Goal: Information Seeking & Learning: Learn about a topic

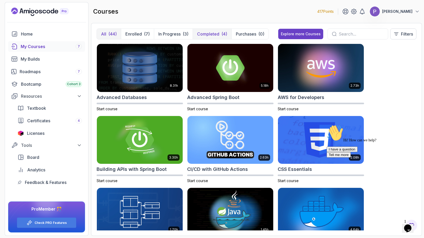
click at [220, 35] on button "Completed (4)" at bounding box center [212, 34] width 39 height 10
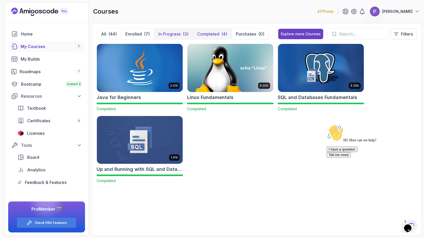
click at [165, 32] on p "In Progress" at bounding box center [169, 34] width 22 height 6
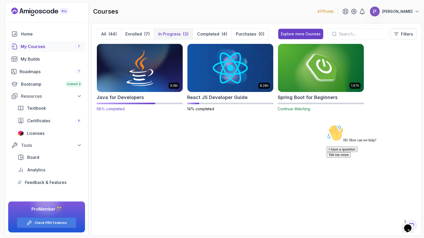
click at [146, 76] on img at bounding box center [140, 68] width 90 height 51
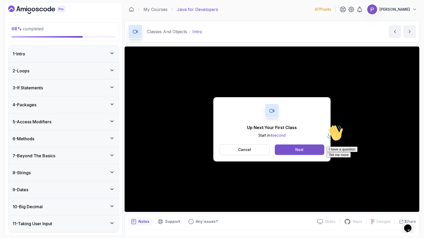
click at [303, 152] on div "Next" at bounding box center [299, 149] width 8 height 5
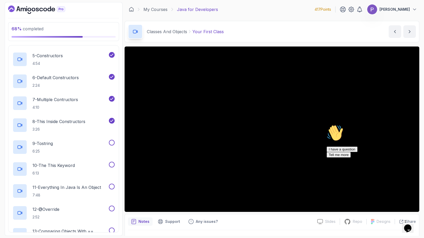
scroll to position [323, 0]
click at [51, 146] on p "9 - Tostring" at bounding box center [42, 143] width 20 height 6
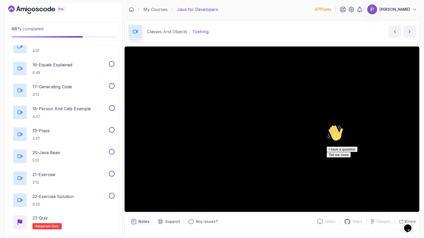
scroll to position [537, 0]
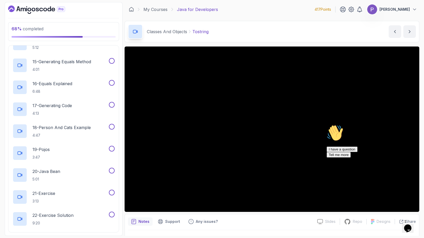
click at [327, 125] on icon "Chat attention grabber" at bounding box center [327, 125] width 0 height 0
click at [394, 225] on icon "Close" at bounding box center [394, 227] width 0 height 4
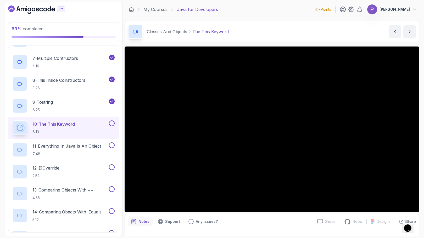
scroll to position [357, 0]
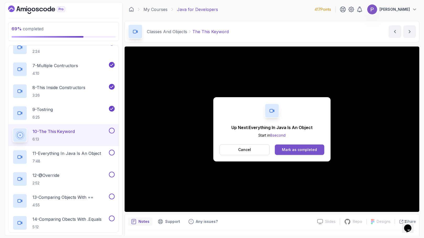
click at [298, 150] on div "Mark as completed" at bounding box center [299, 149] width 35 height 5
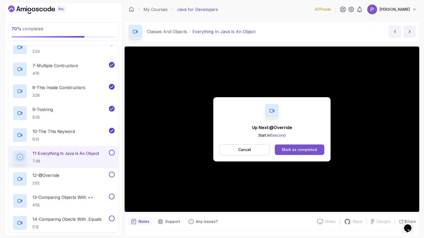
click at [317, 153] on button "Mark as completed" at bounding box center [299, 150] width 49 height 10
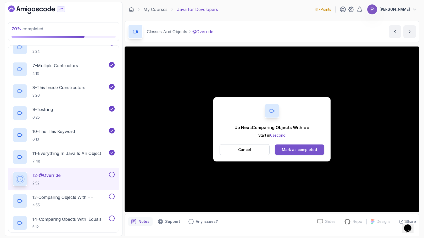
click at [303, 150] on div "Mark as completed" at bounding box center [299, 149] width 35 height 5
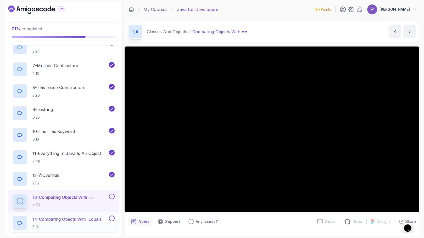
click at [92, 217] on p "14 - Comparing Obects With .Equals" at bounding box center [66, 219] width 69 height 6
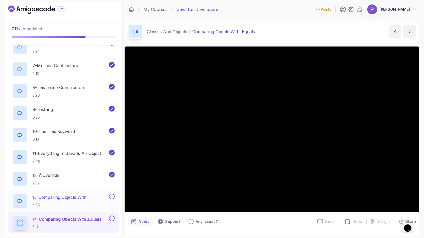
click at [110, 196] on button at bounding box center [112, 197] width 6 height 6
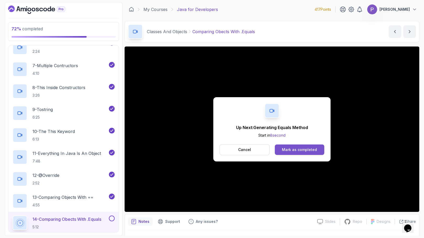
click at [288, 153] on button "Mark as completed" at bounding box center [299, 150] width 49 height 10
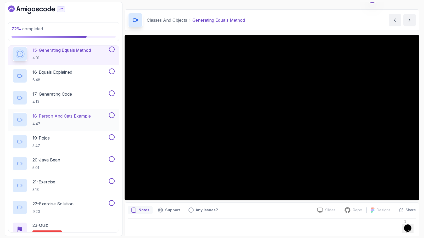
scroll to position [12, 0]
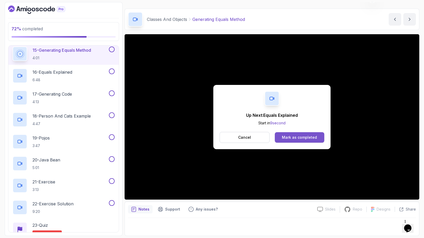
click at [289, 134] on button "Mark as completed" at bounding box center [299, 137] width 49 height 10
